Goal: Find specific page/section: Find specific page/section

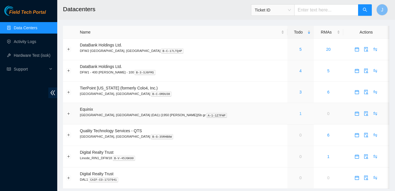
click at [300, 113] on link "1" at bounding box center [301, 113] width 2 height 5
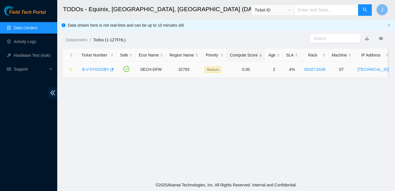
click at [100, 71] on link "B-V-5YGOSBY" at bounding box center [95, 69] width 27 height 5
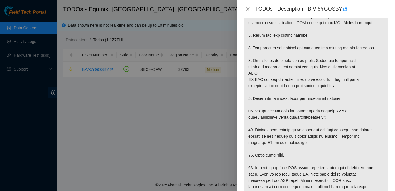
scroll to position [266, 0]
